Goal: Navigation & Orientation: Understand site structure

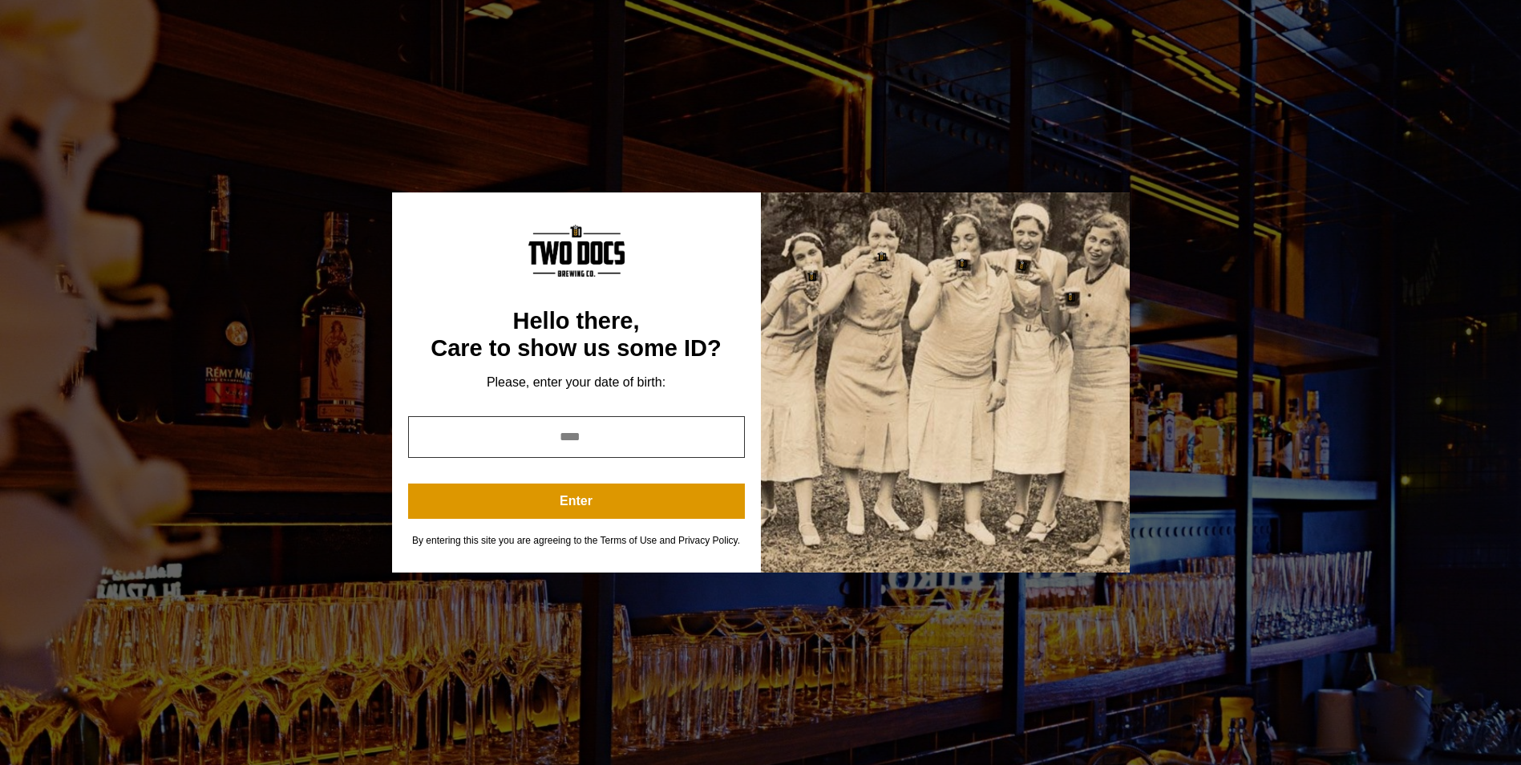
click at [537, 429] on input "year" at bounding box center [576, 437] width 337 height 42
type input "****"
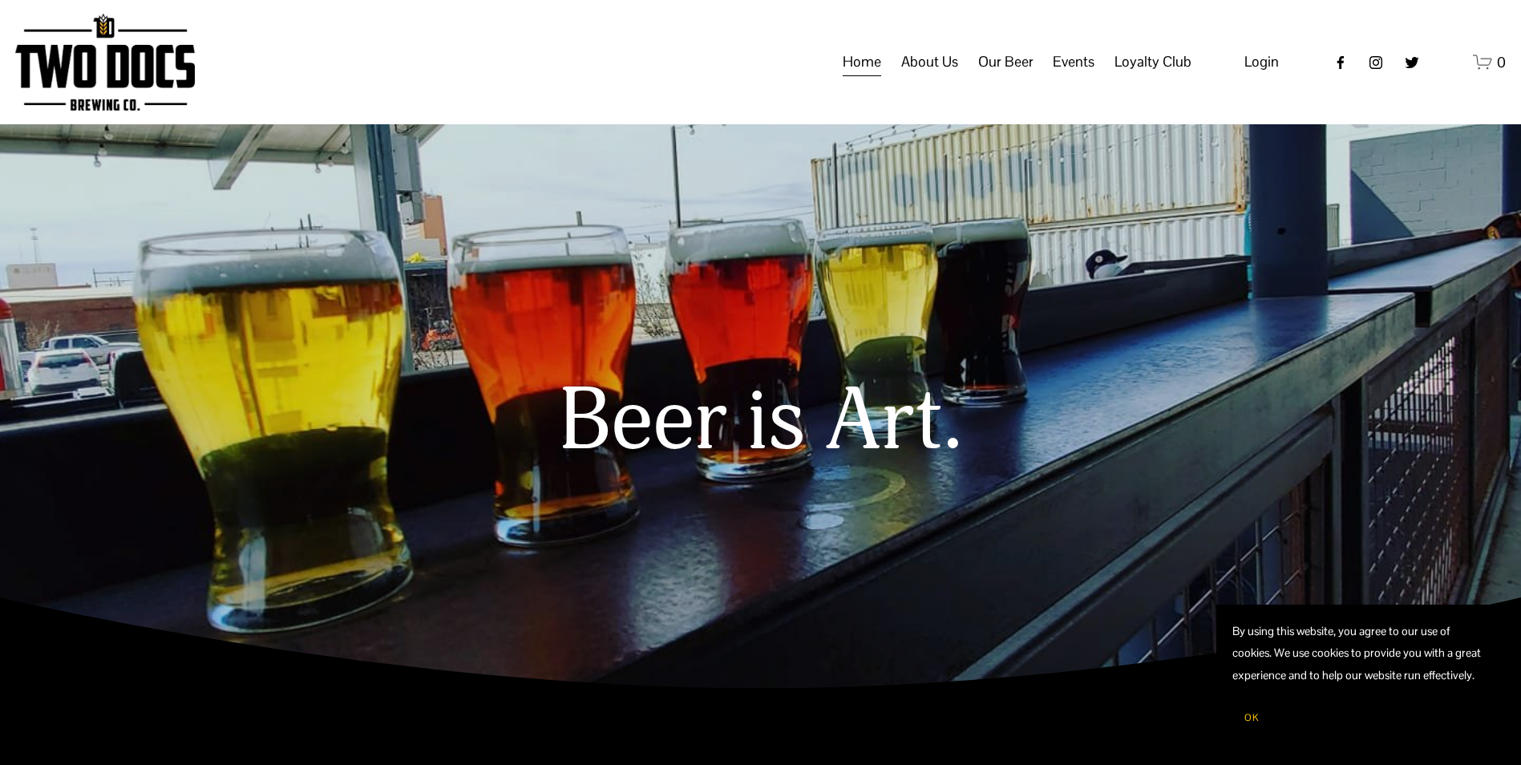
click at [0, 0] on span "Our Mission" at bounding box center [0, 0] width 0 height 0
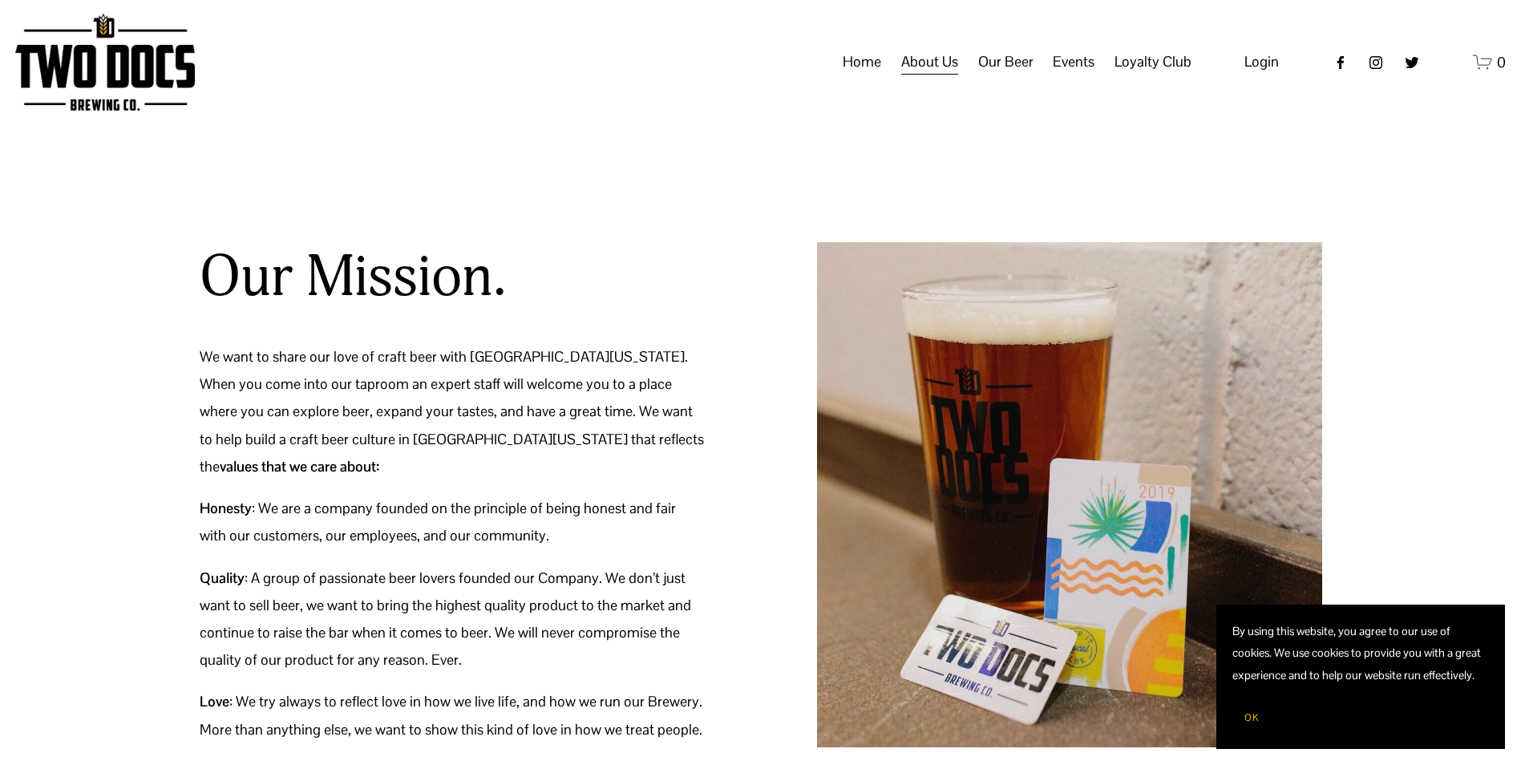
click at [0, 0] on span "Taproom Menu" at bounding box center [0, 0] width 0 height 0
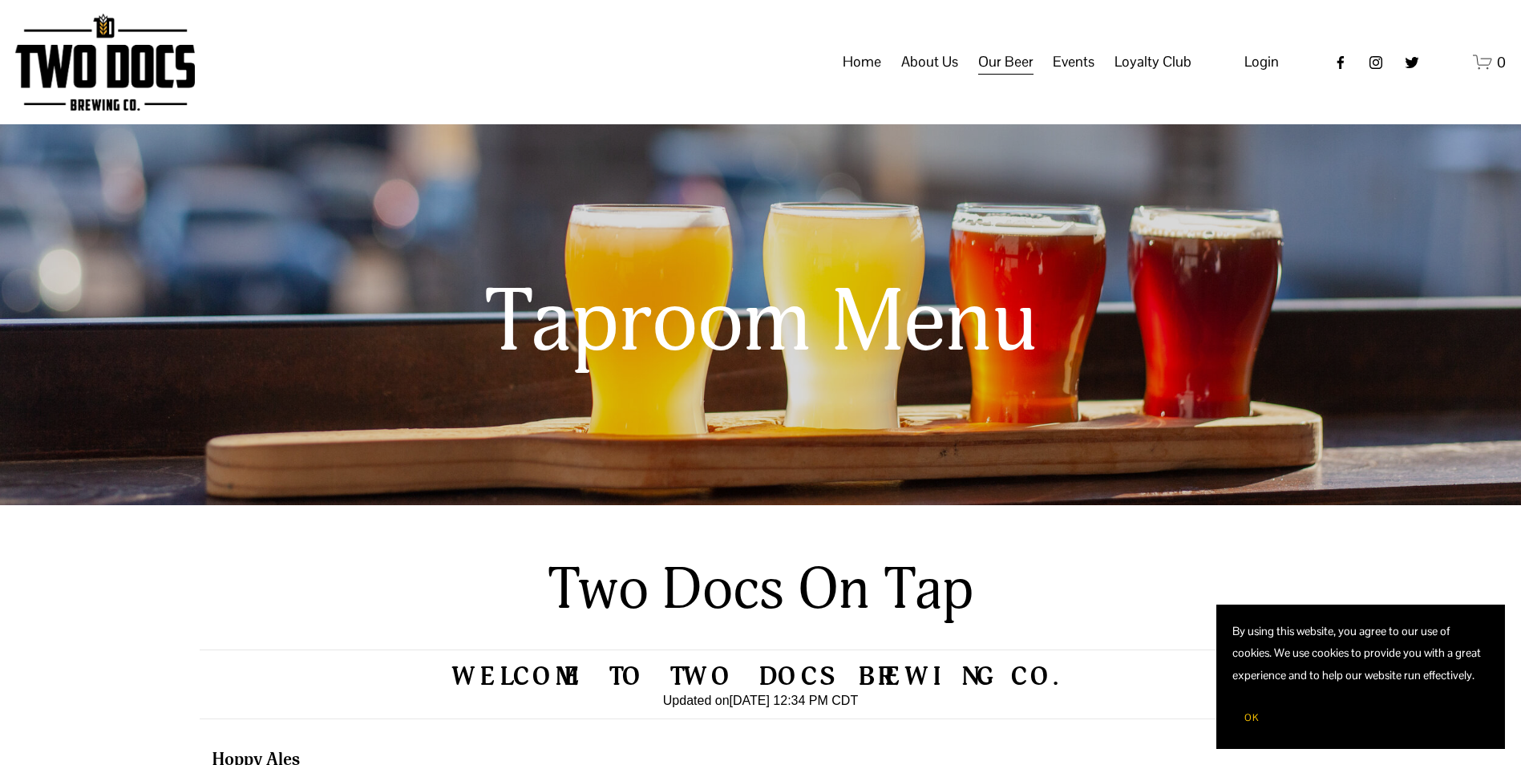
click at [0, 0] on span "Private Events" at bounding box center [0, 0] width 0 height 0
click at [869, 78] on link "Home" at bounding box center [861, 62] width 38 height 30
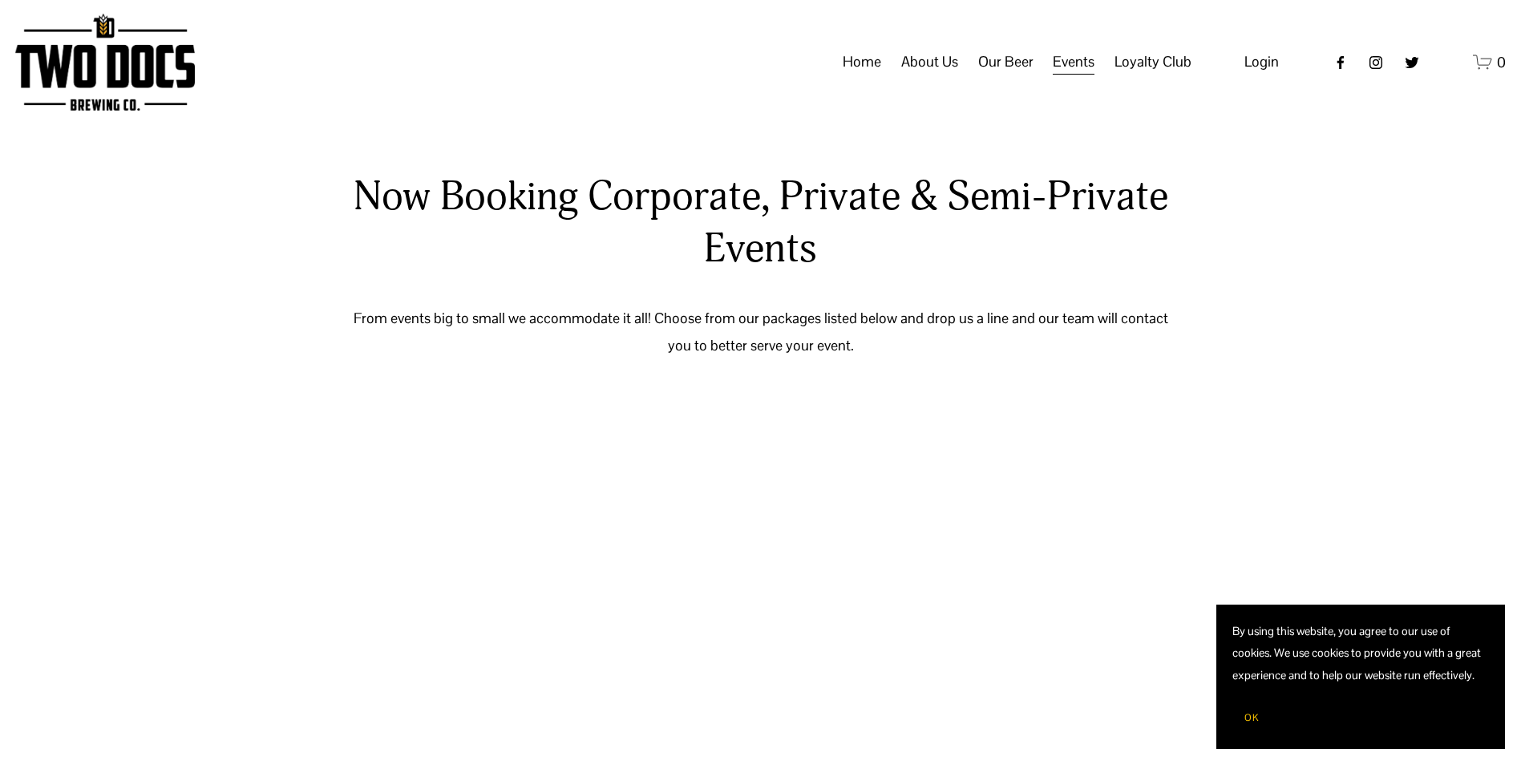
scroll to position [641, 0]
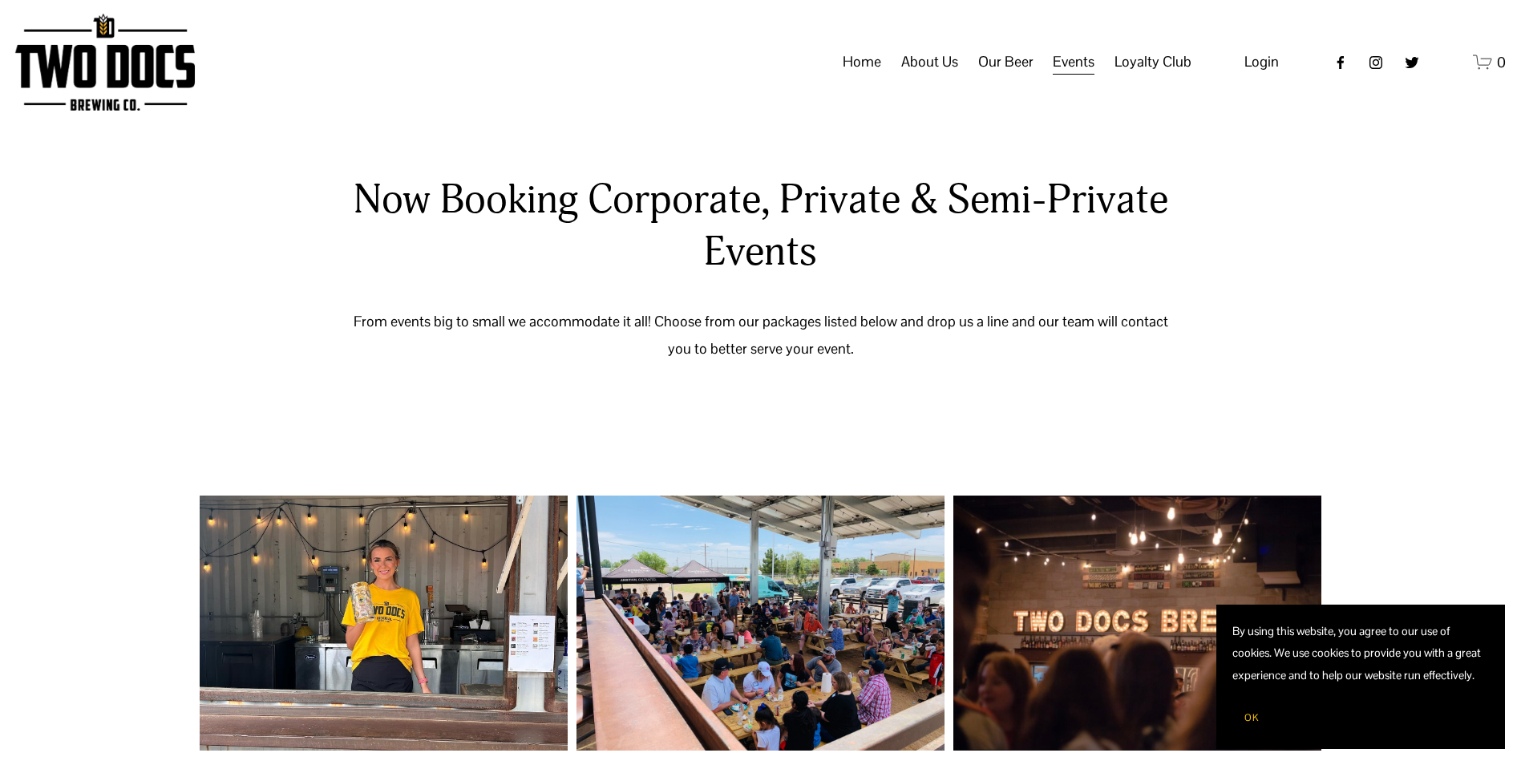
click at [1168, 75] on span "Loyalty Club" at bounding box center [1152, 61] width 77 height 27
